Goal: Register for event/course

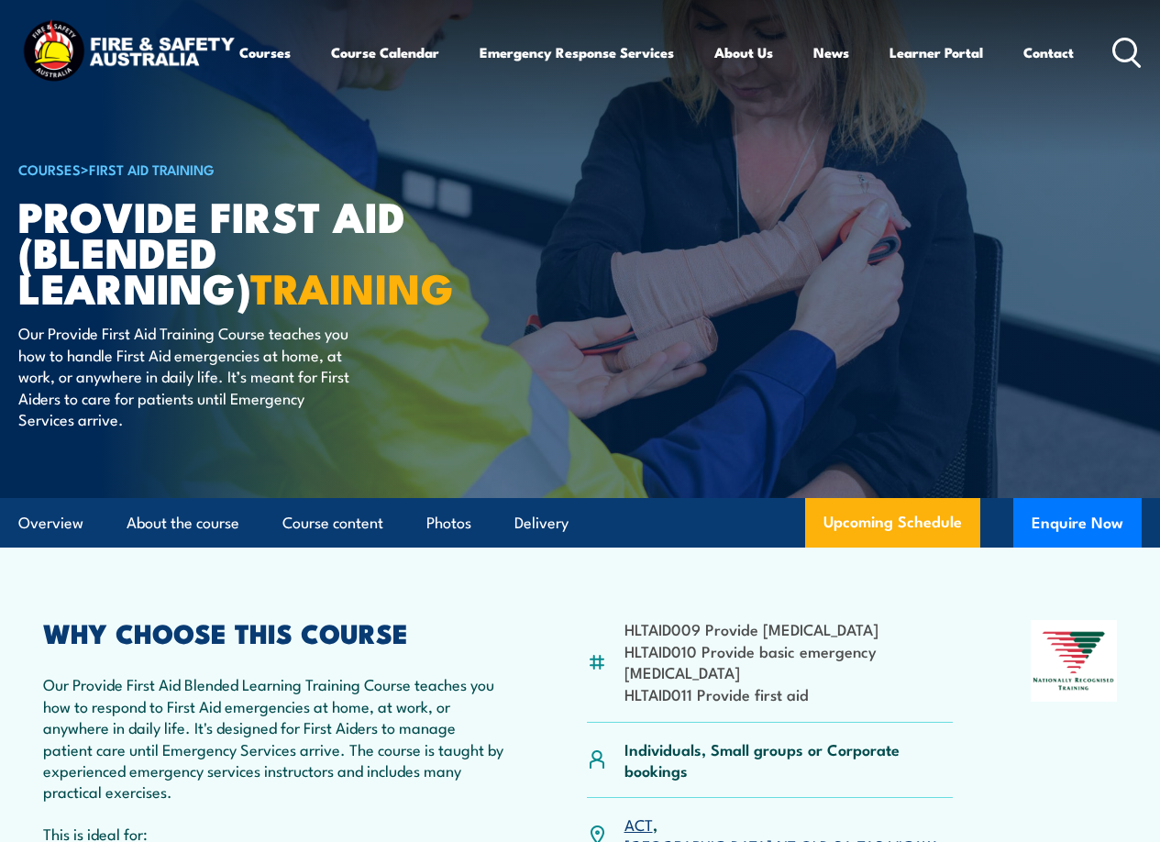
click at [1122, 26] on div "Courses Course Calendar Emergency Response Services Services Overview Emergency…" at bounding box center [580, 53] width 1124 height 72
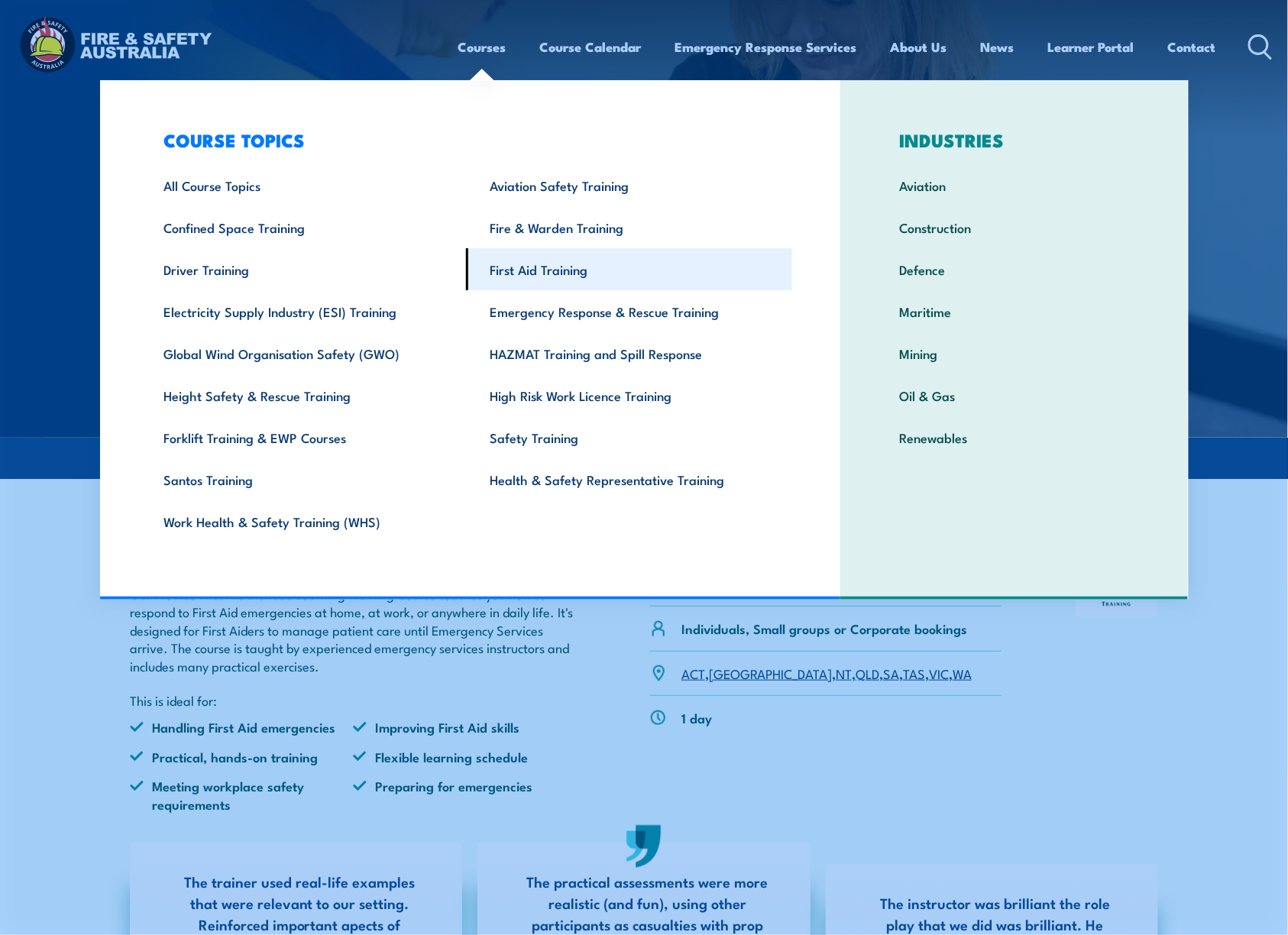
click at [569, 275] on link "First Aid Training" at bounding box center [629, 269] width 326 height 42
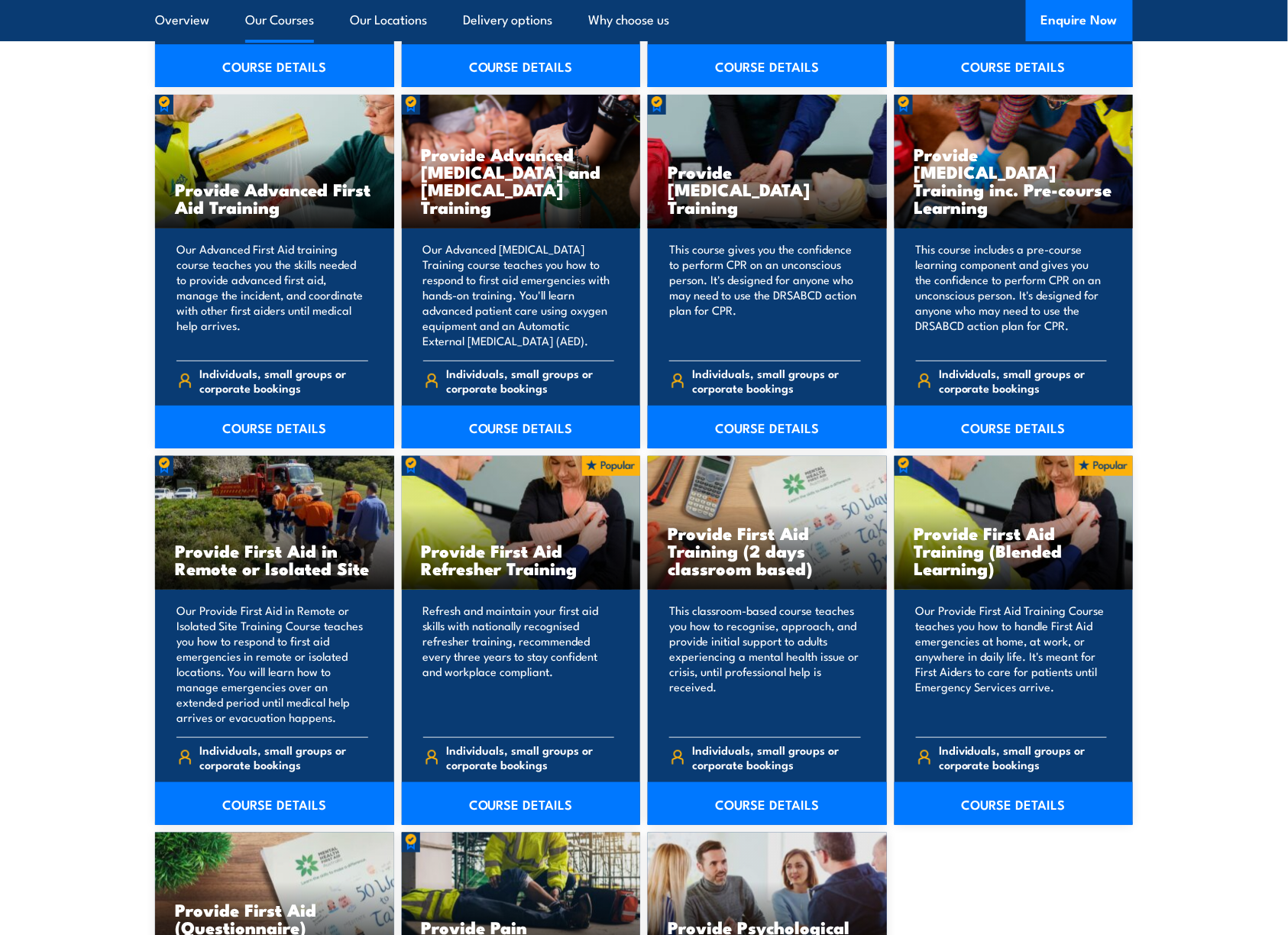
scroll to position [1932, 0]
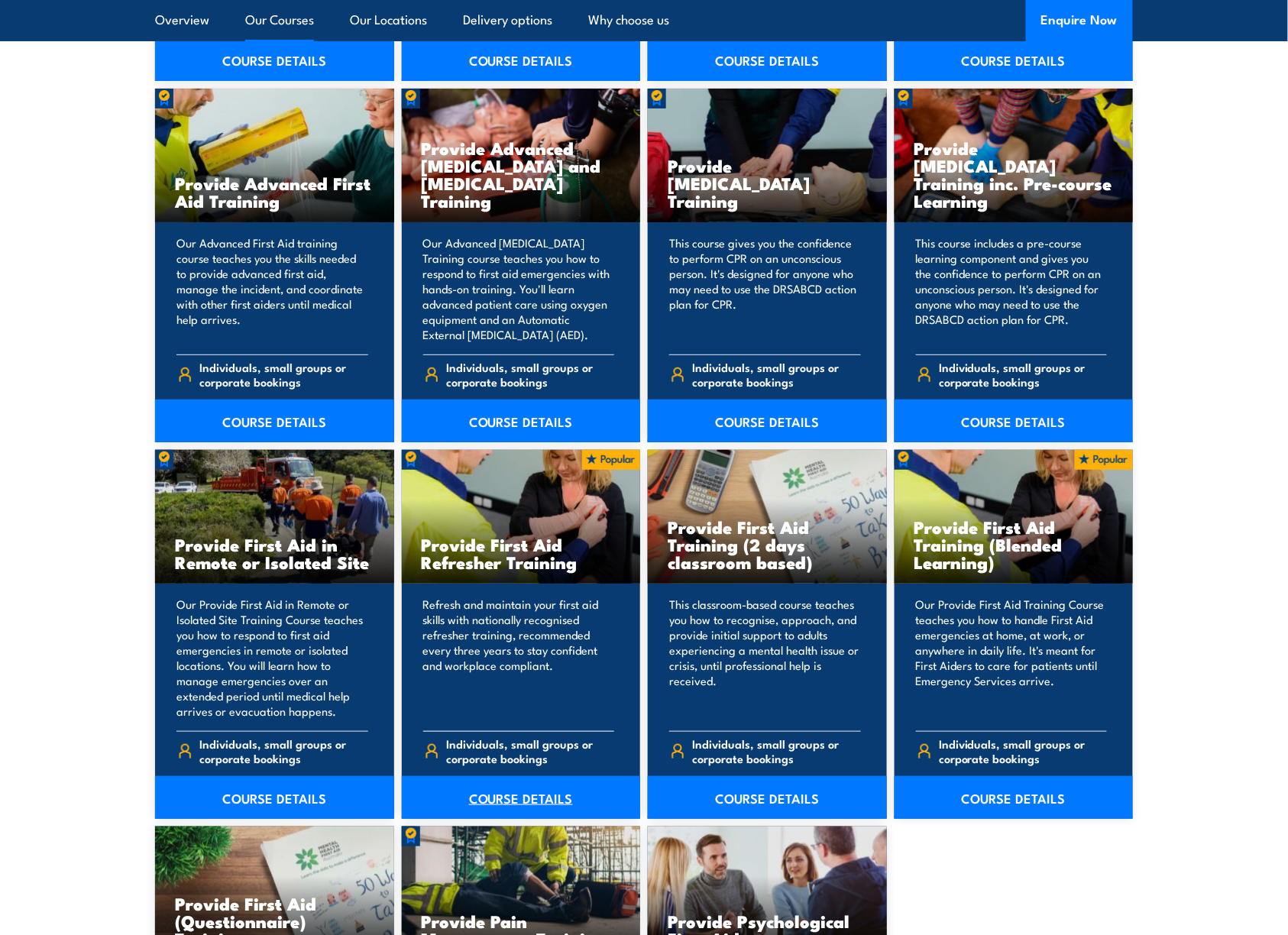
click at [498, 794] on link "COURSE DETAILS" at bounding box center [521, 797] width 239 height 42
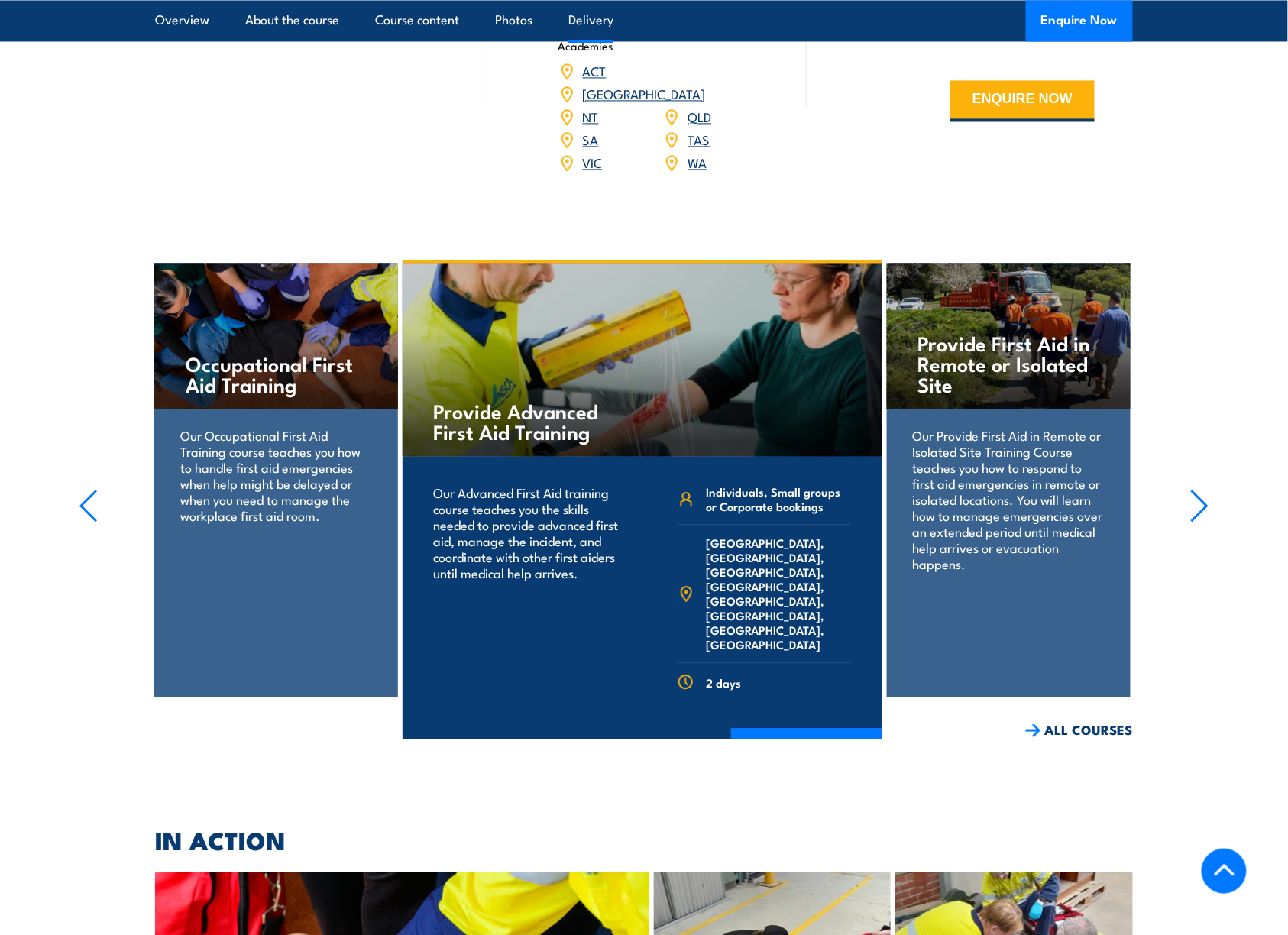
scroll to position [2827, 0]
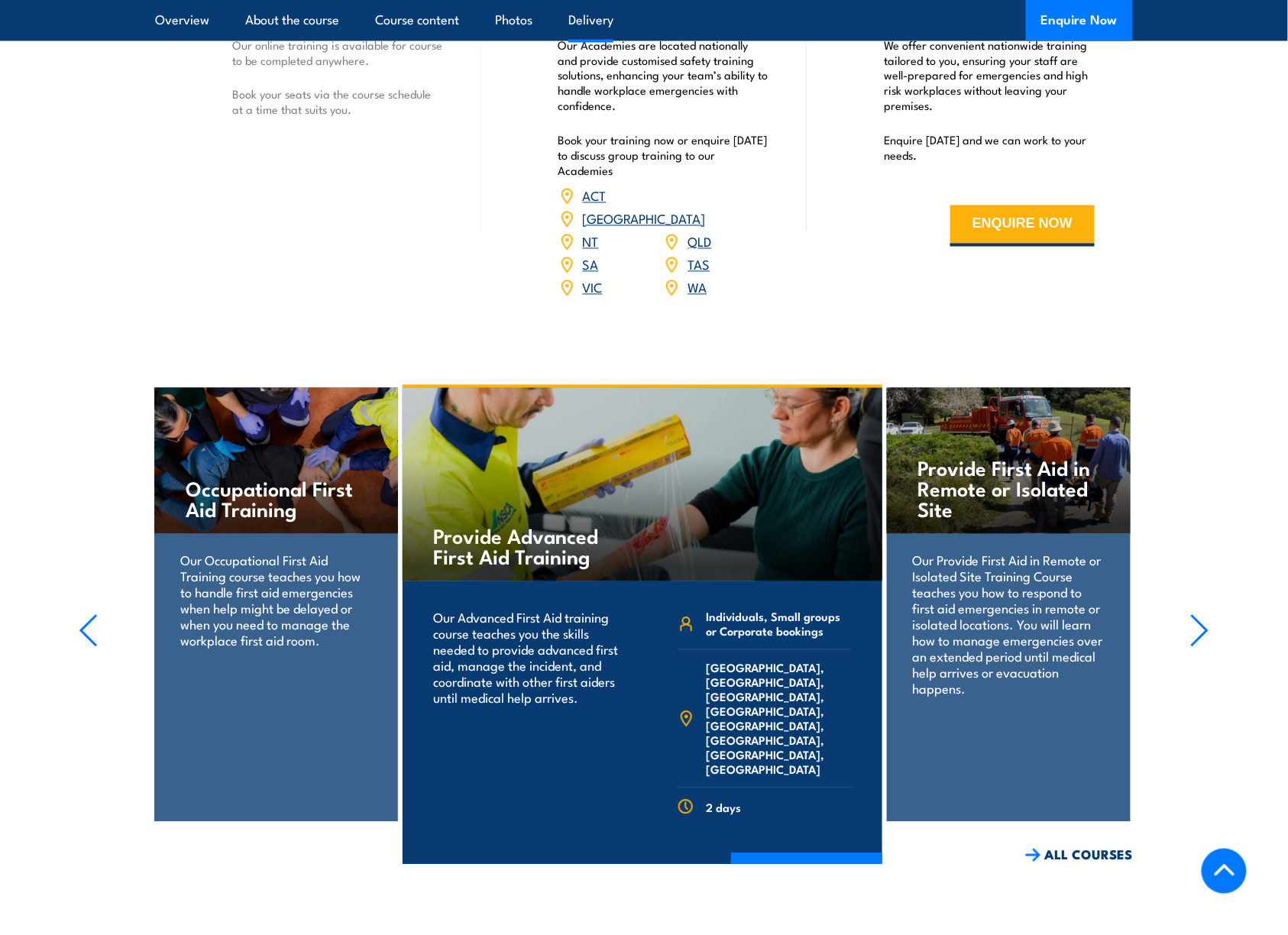
click at [1195, 643] on icon "button" at bounding box center [1199, 631] width 19 height 33
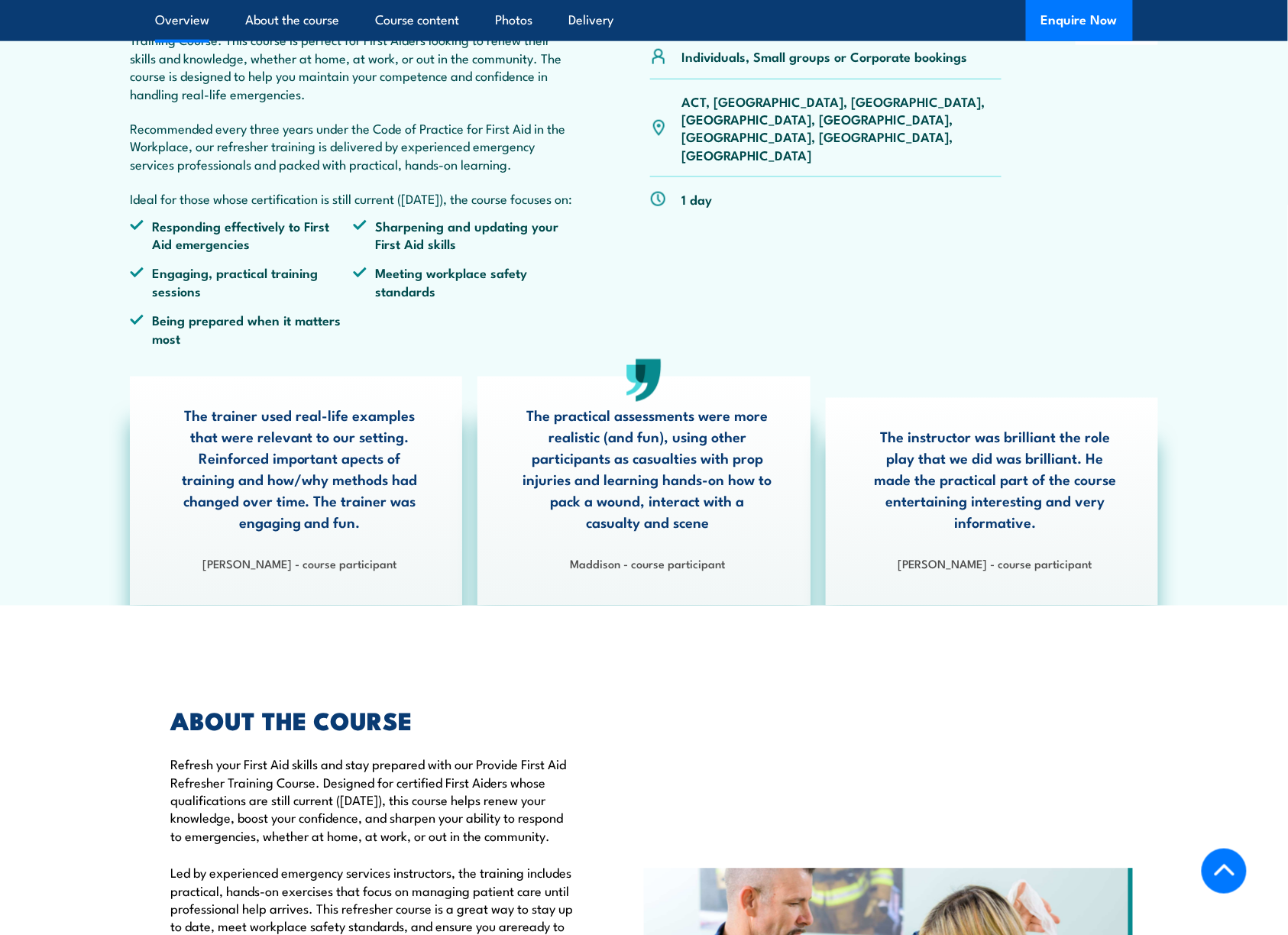
scroll to position [348, 0]
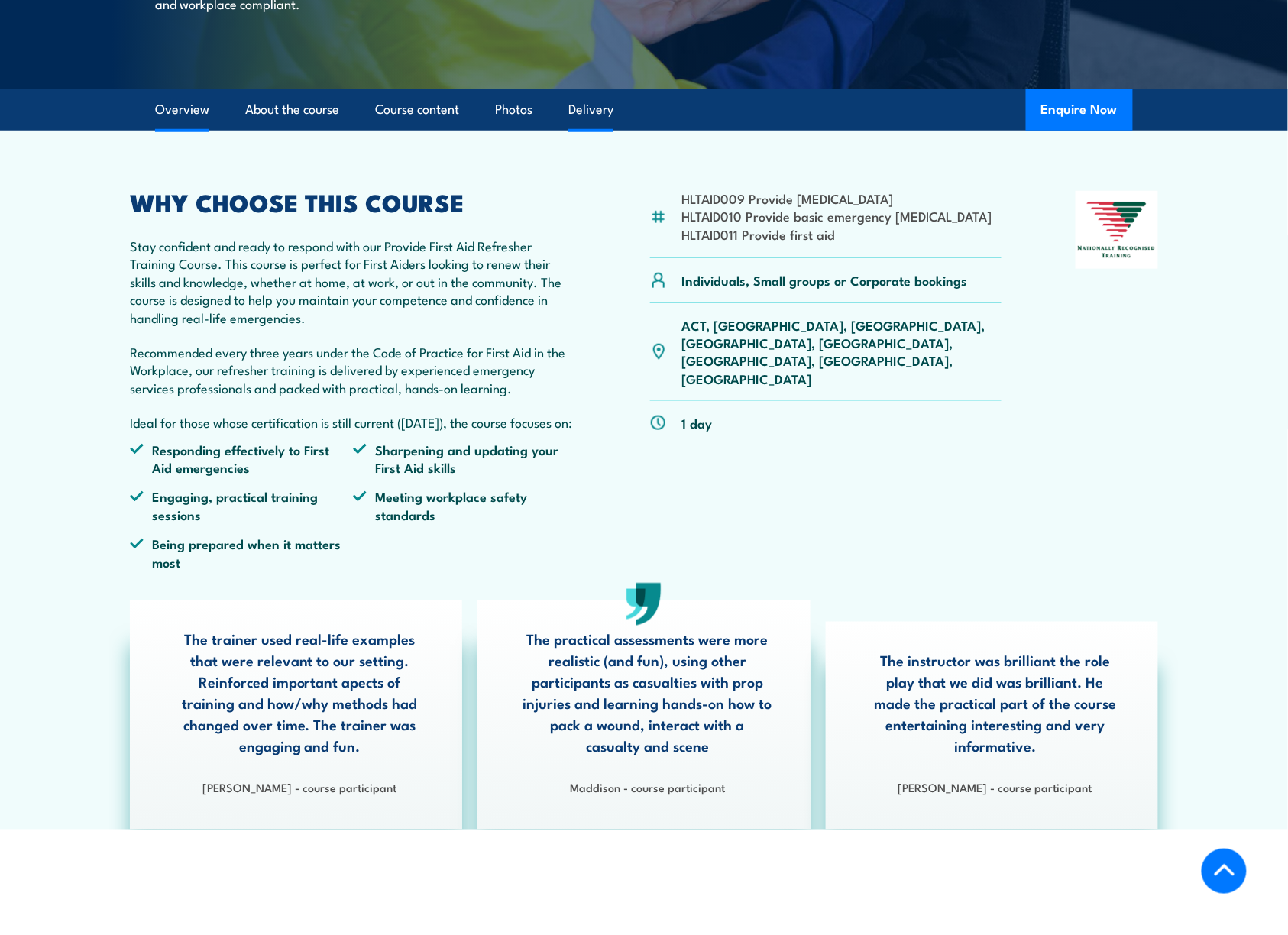
click at [591, 102] on link "Delivery" at bounding box center [591, 109] width 45 height 41
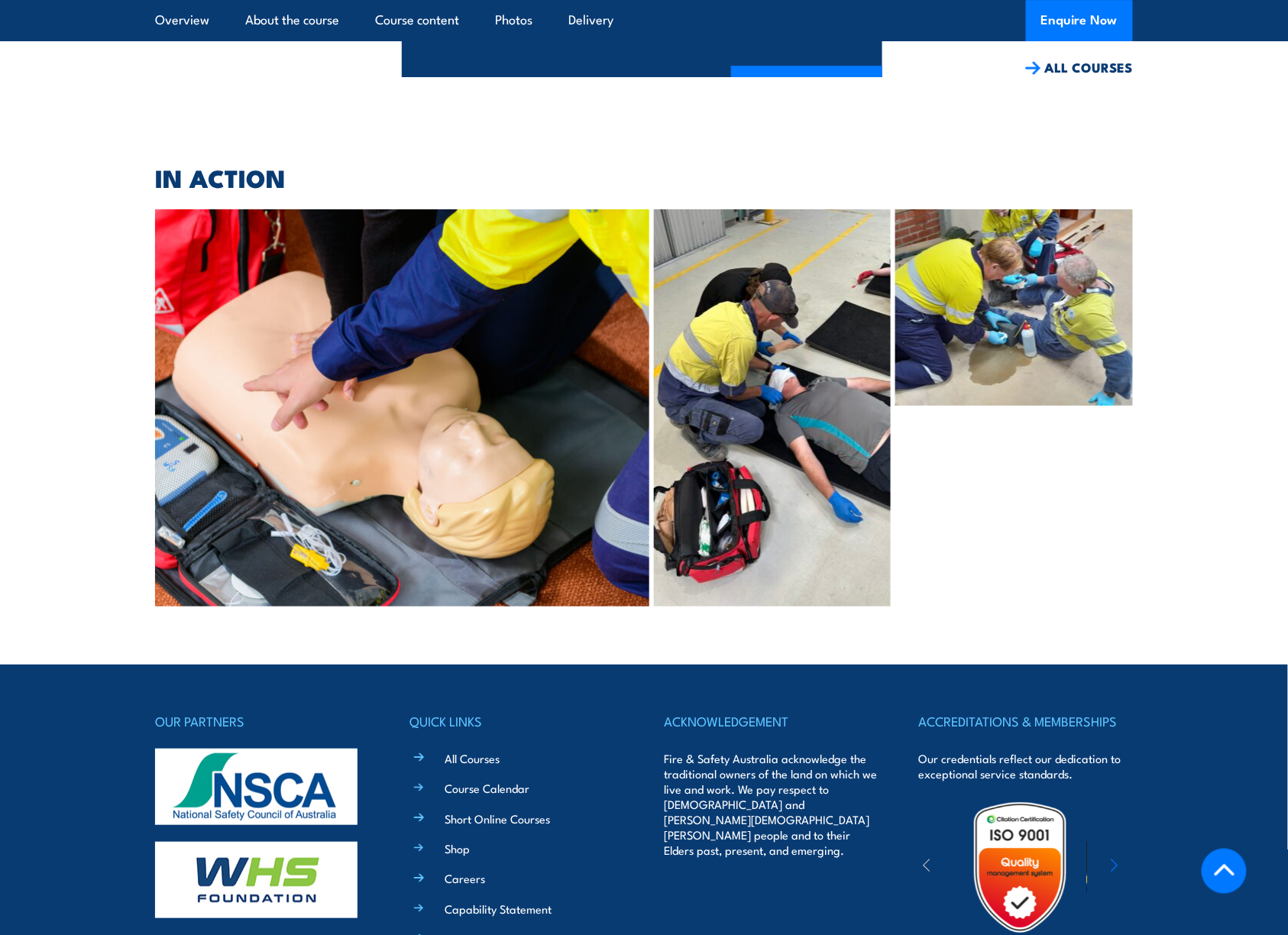
scroll to position [3874, 0]
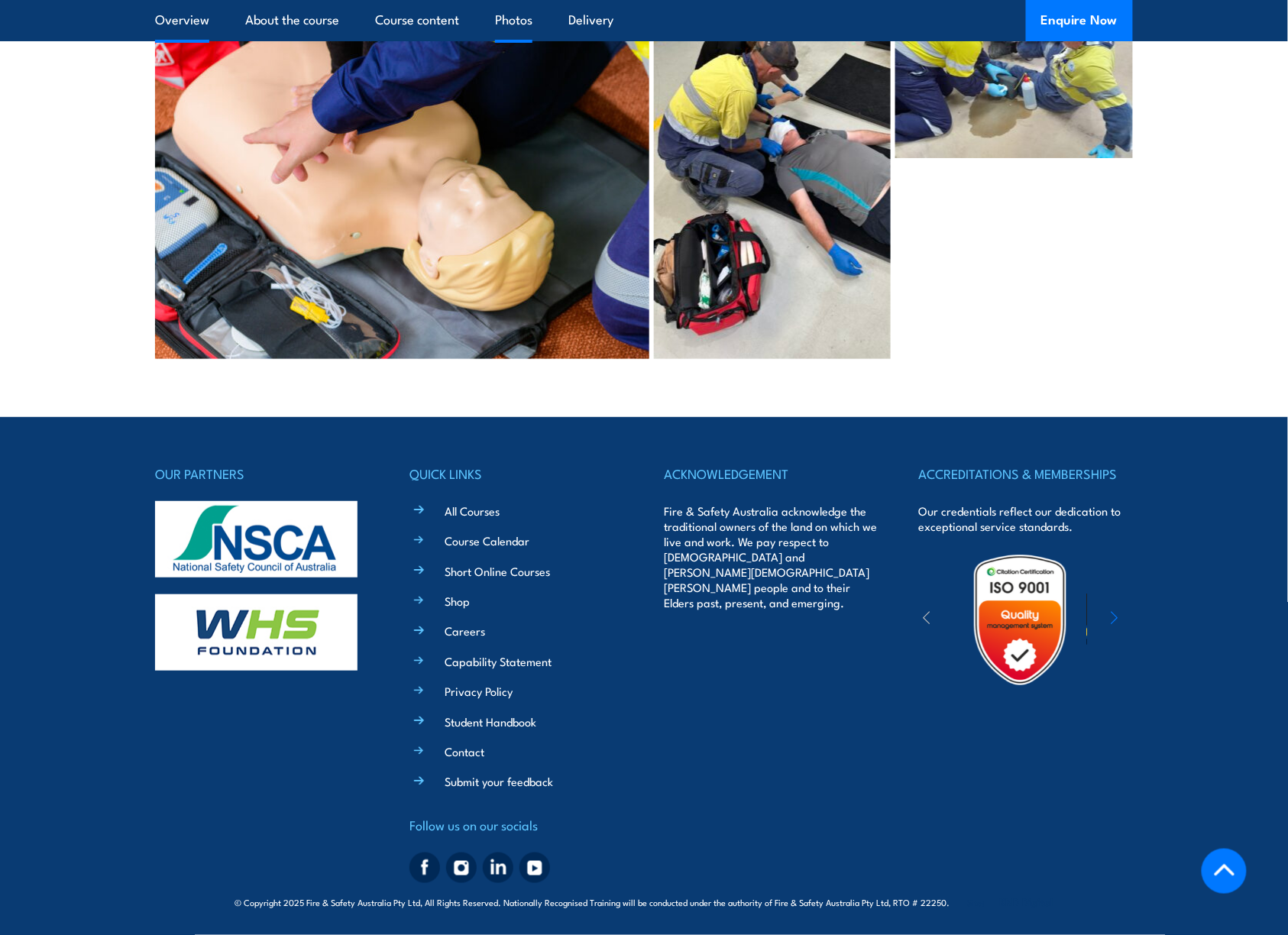
click at [171, 12] on link "Overview" at bounding box center [182, 20] width 54 height 41
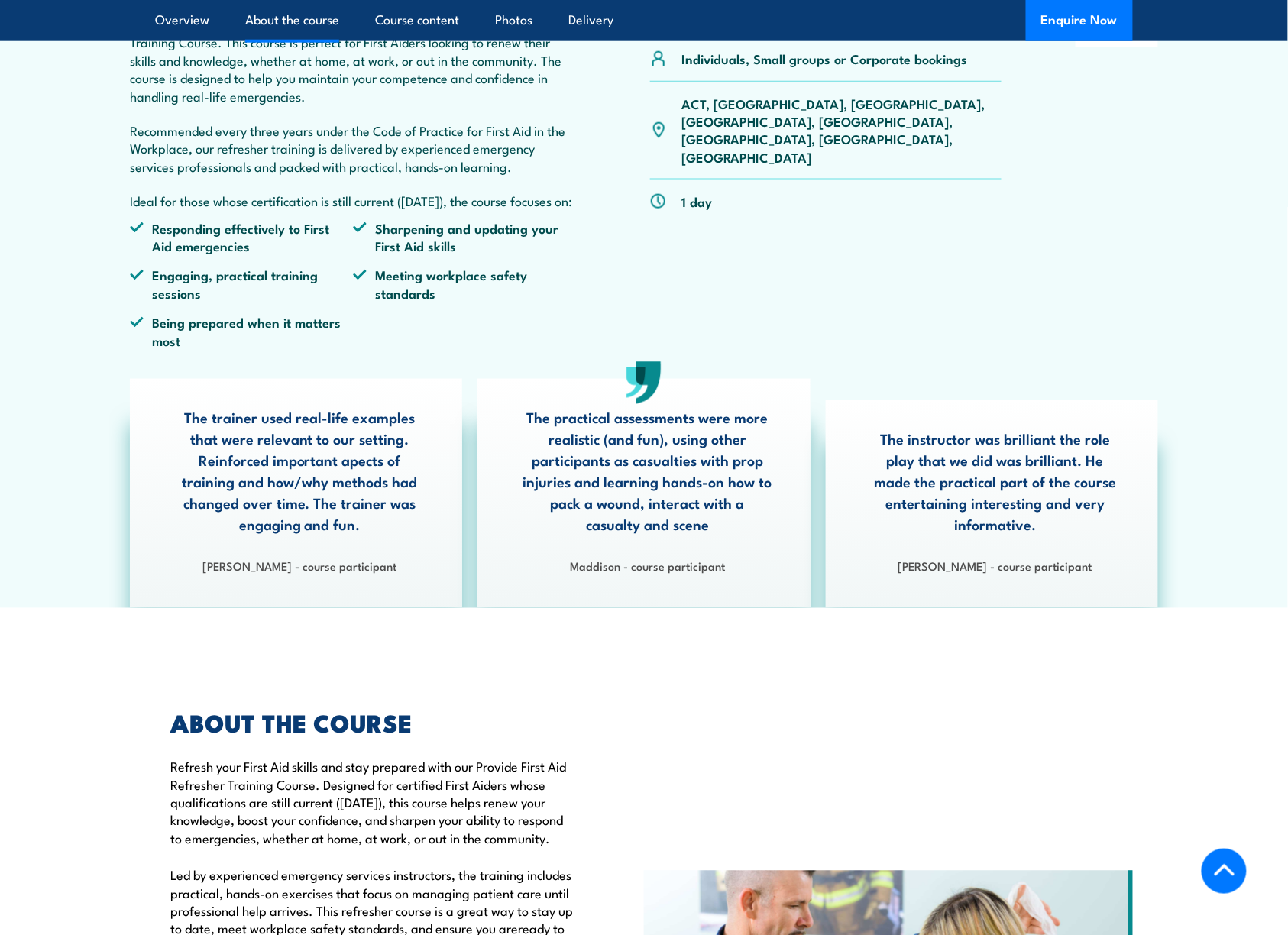
scroll to position [384, 0]
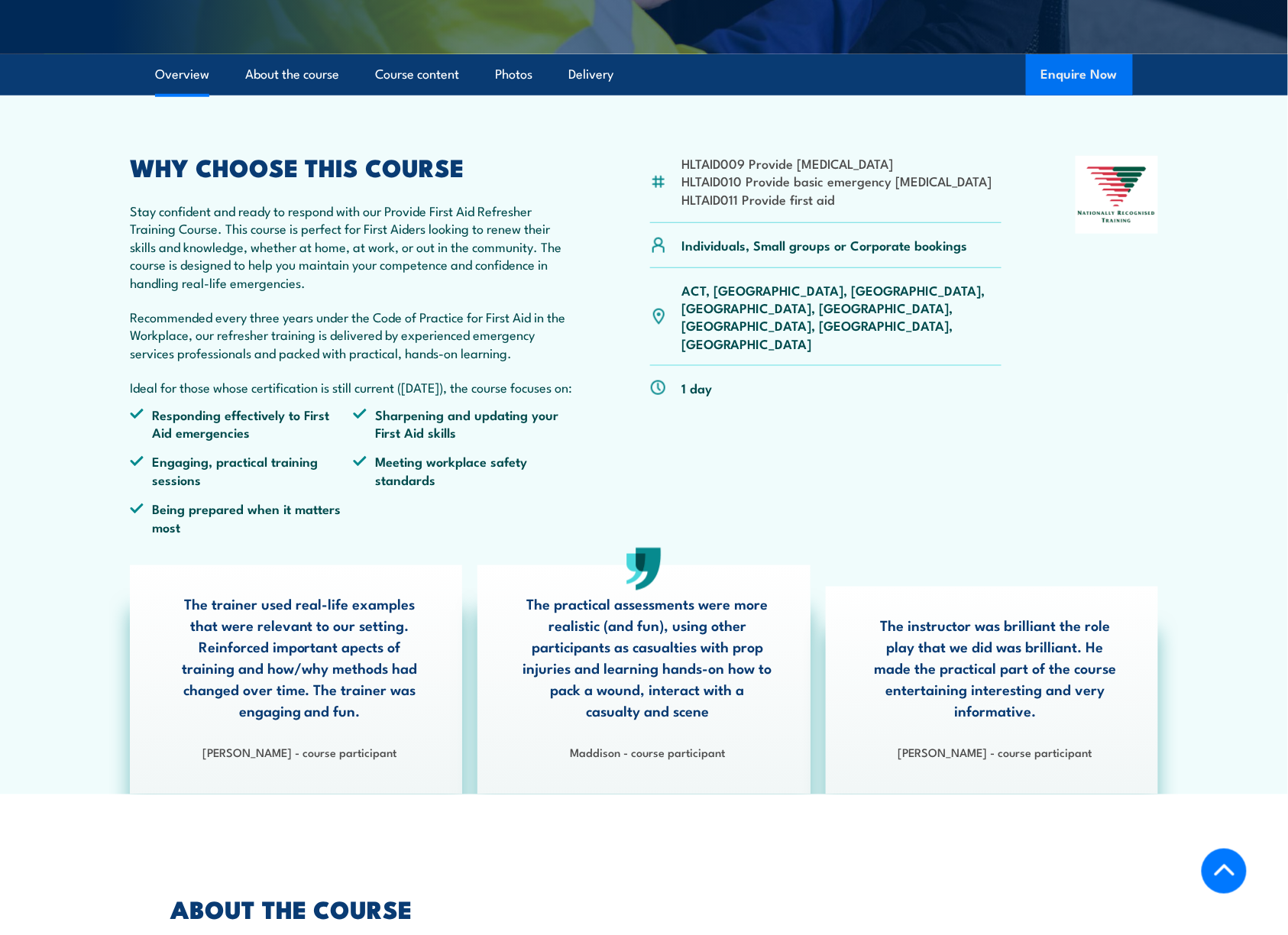
click at [1077, 87] on button "Enquire Now" at bounding box center [1079, 75] width 107 height 42
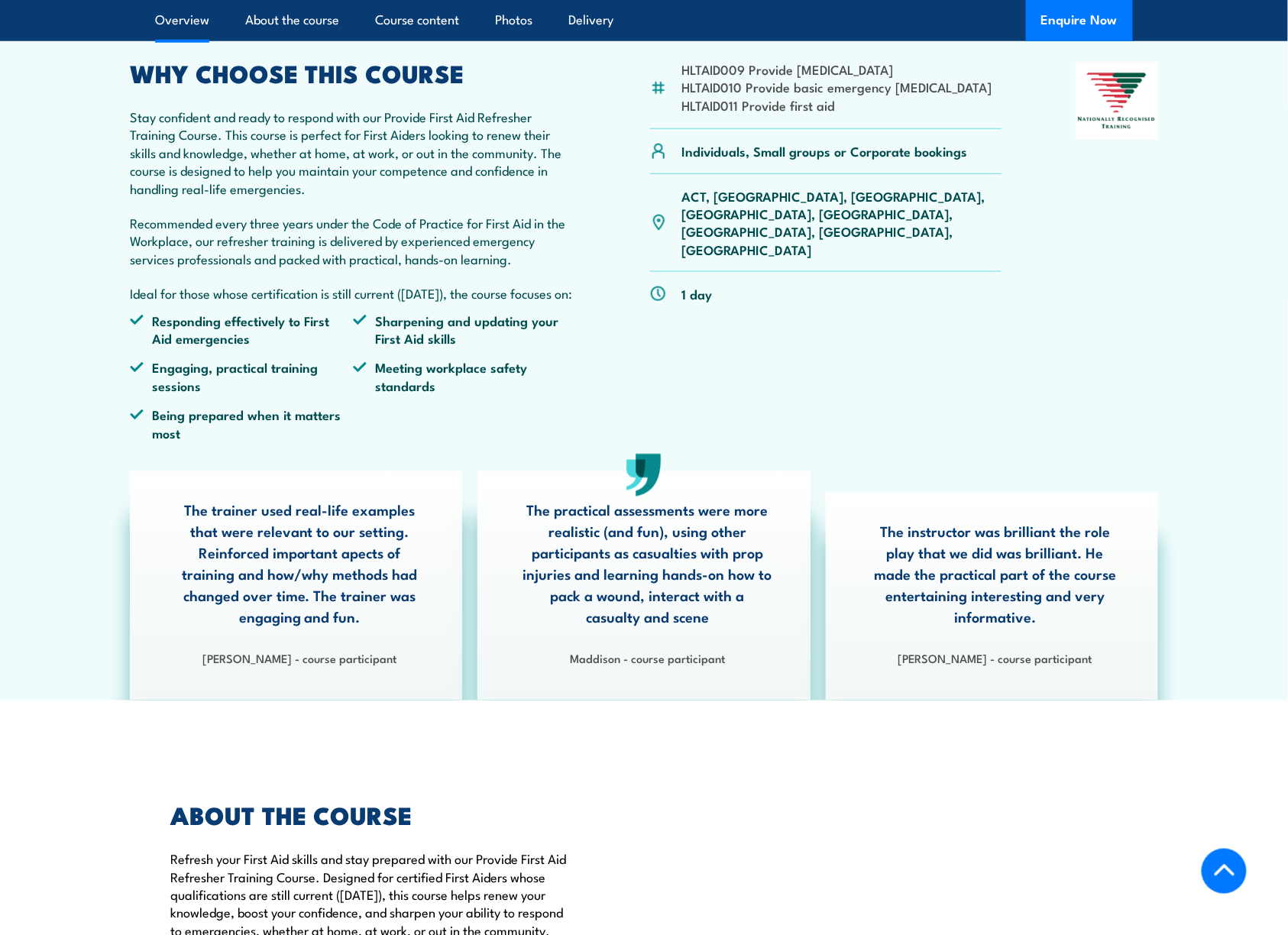
scroll to position [446, 0]
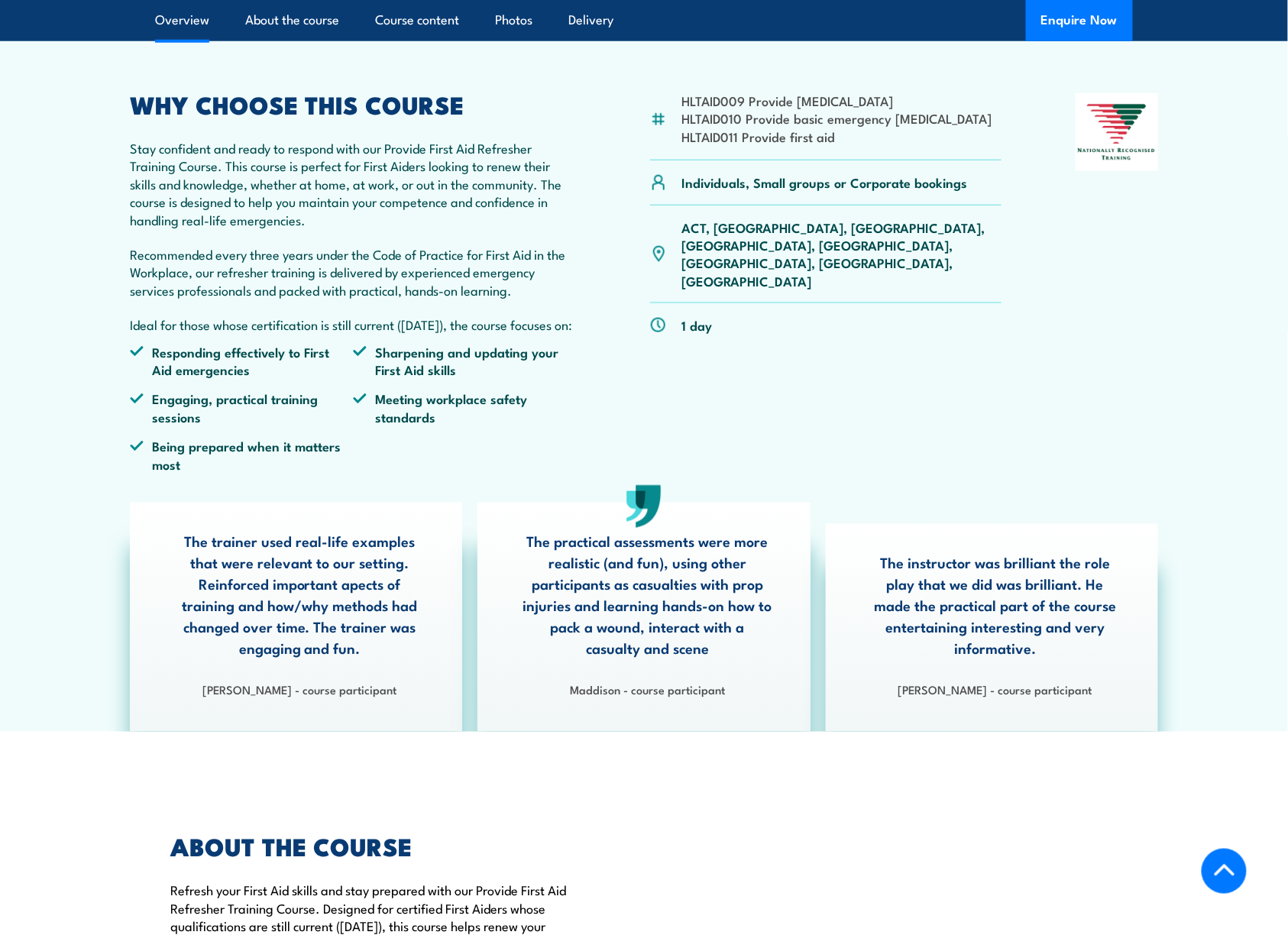
scroll to position [444, 0]
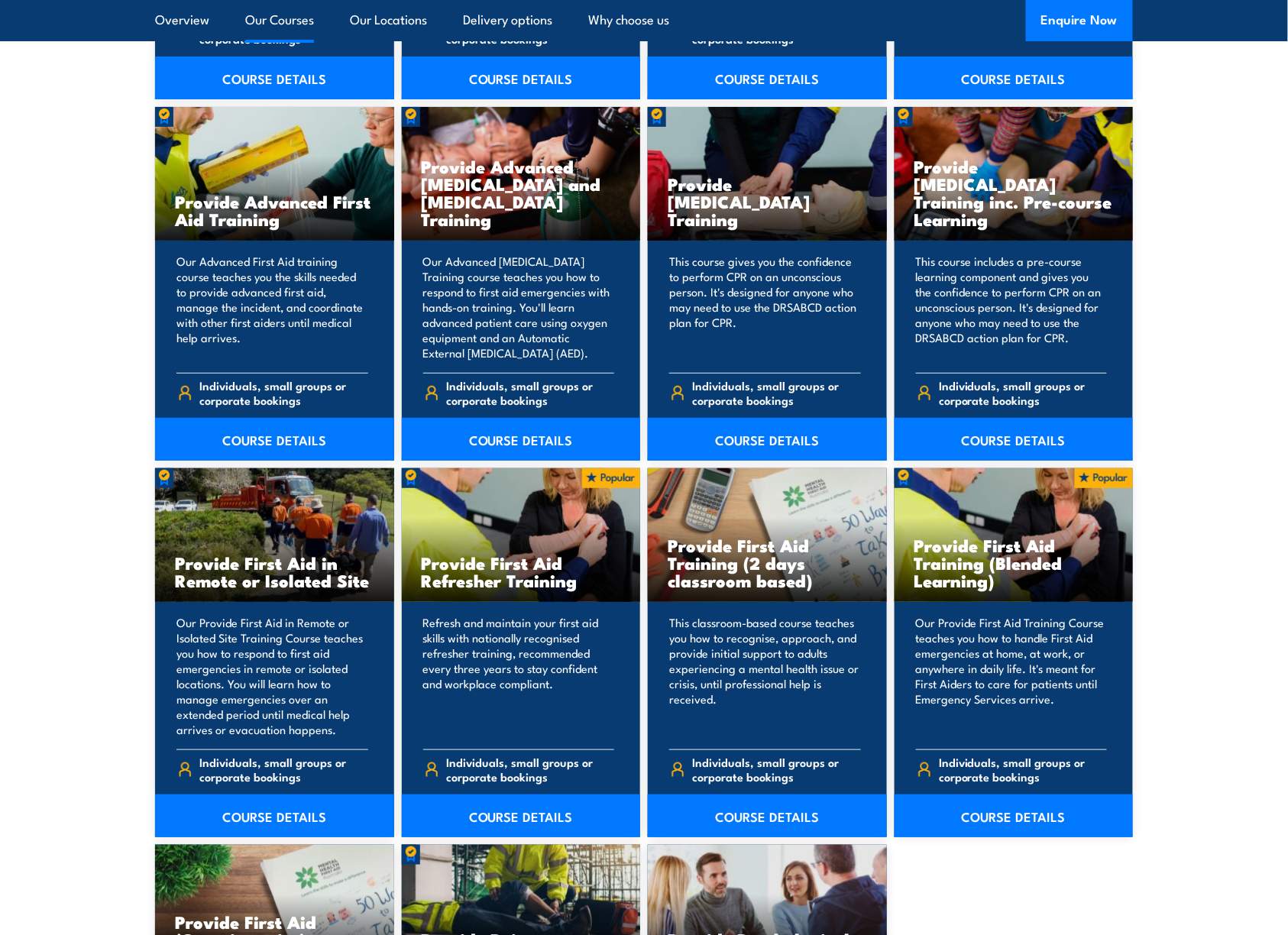
scroll to position [1932, 0]
